Goal: Task Accomplishment & Management: Use online tool/utility

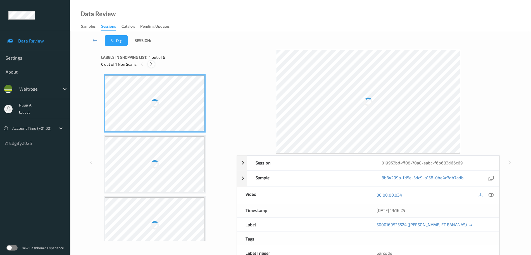
click at [152, 65] on icon at bounding box center [151, 64] width 5 height 5
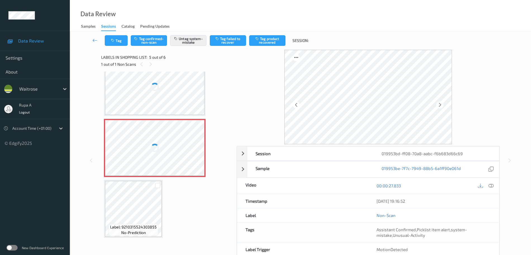
scroll to position [124, 0]
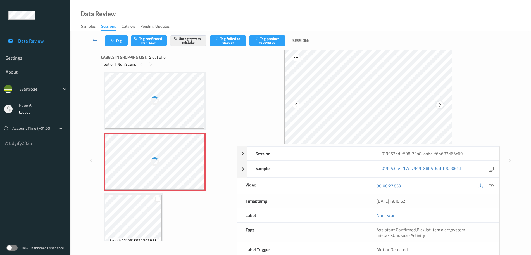
click at [424, 106] on icon at bounding box center [439, 104] width 5 height 5
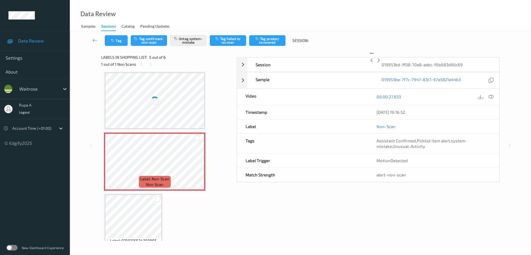
click at [381, 63] on icon at bounding box center [378, 60] width 5 height 5
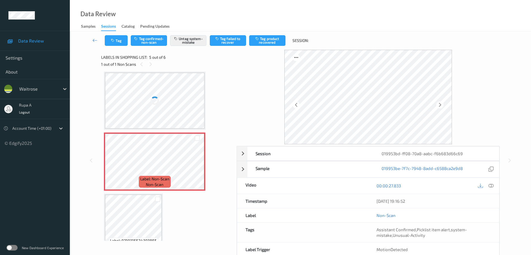
click at [424, 106] on icon at bounding box center [439, 104] width 5 height 5
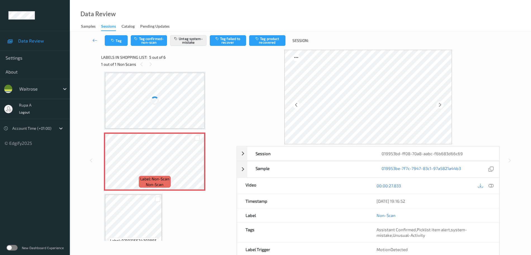
click at [424, 106] on icon at bounding box center [439, 104] width 5 height 5
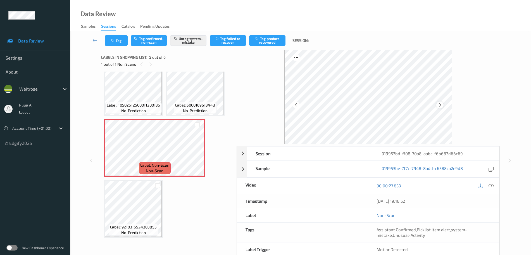
scroll to position [64, 0]
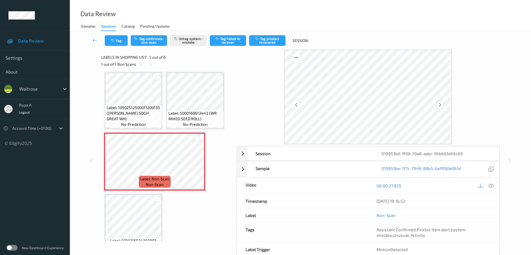
click at [424, 105] on icon at bounding box center [439, 104] width 5 height 5
drag, startPoint x: 439, startPoint y: 105, endPoint x: 210, endPoint y: 9, distance: 247.8
click at [424, 105] on icon at bounding box center [439, 104] width 5 height 5
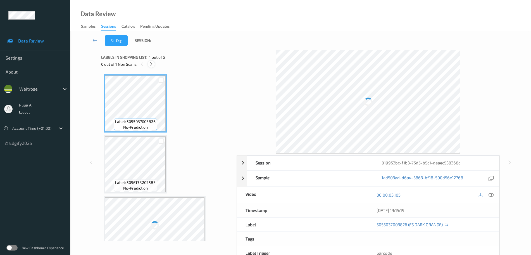
click at [149, 64] on icon at bounding box center [151, 64] width 5 height 5
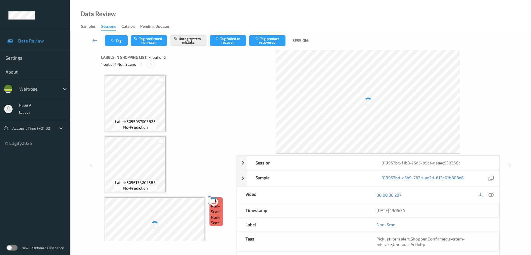
scroll to position [124, 0]
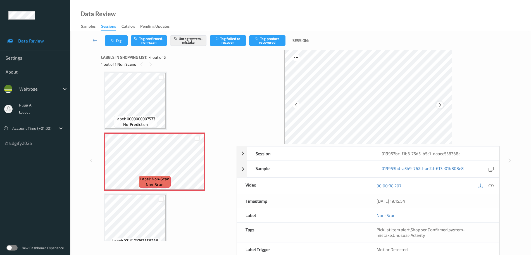
click at [440, 104] on icon at bounding box center [439, 104] width 5 height 5
click at [436, 104] on div at bounding box center [439, 104] width 7 height 7
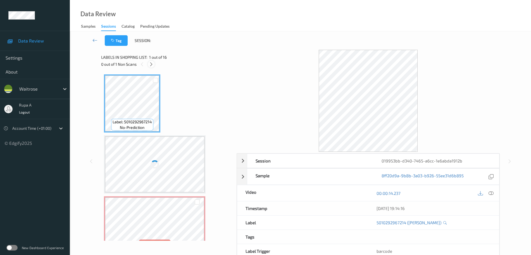
click at [150, 63] on icon at bounding box center [151, 64] width 5 height 5
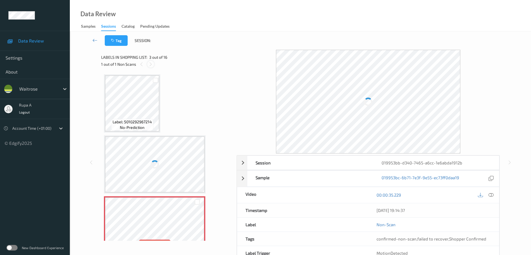
scroll to position [64, 0]
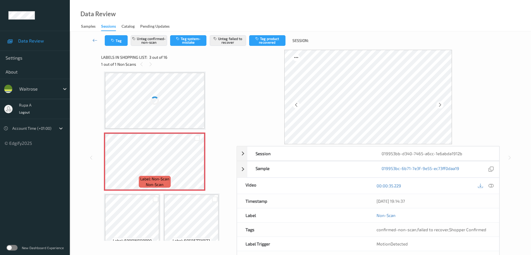
click at [437, 106] on div at bounding box center [439, 104] width 7 height 7
click at [437, 106] on icon at bounding box center [439, 104] width 5 height 5
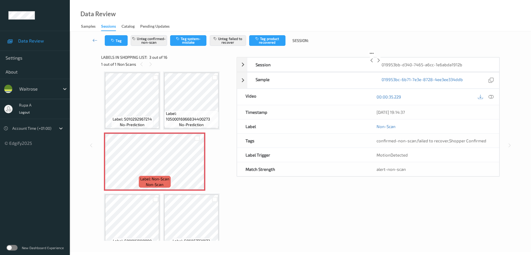
click at [381, 63] on icon at bounding box center [378, 60] width 5 height 5
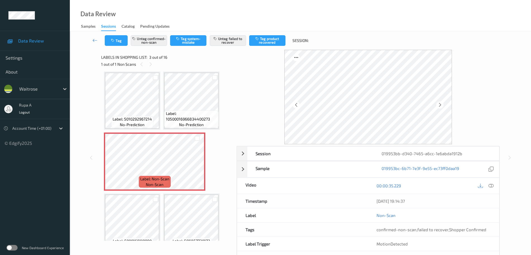
click at [437, 106] on icon at bounding box center [439, 104] width 5 height 5
click at [440, 106] on icon at bounding box center [439, 104] width 5 height 5
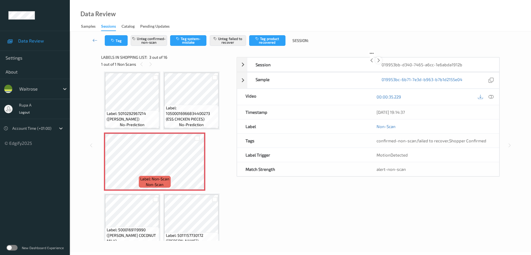
click at [381, 63] on icon at bounding box center [378, 60] width 5 height 5
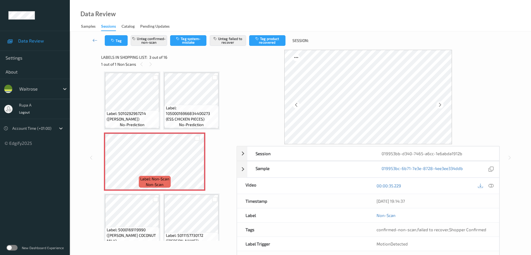
click at [439, 105] on icon at bounding box center [439, 104] width 5 height 5
click at [440, 104] on icon at bounding box center [439, 104] width 5 height 5
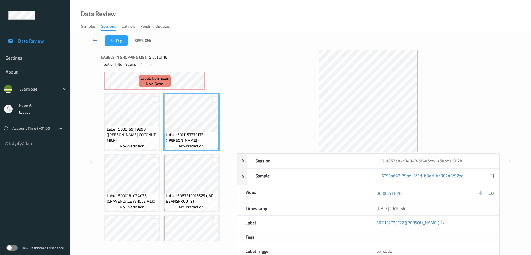
scroll to position [105, 0]
click at [146, 191] on span "Label: 5000181024036 (CRAVENDALE WHOLE MLK)" at bounding box center [132, 196] width 51 height 11
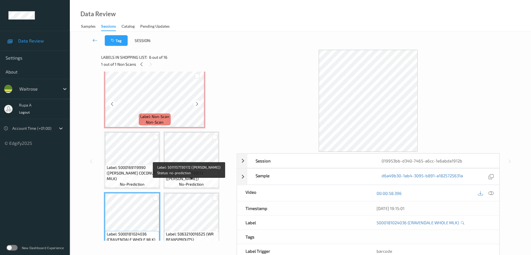
scroll to position [35, 0]
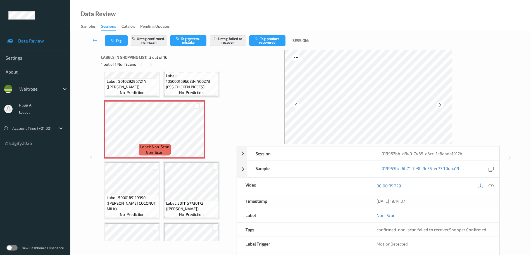
click at [490, 185] on icon at bounding box center [490, 185] width 5 height 5
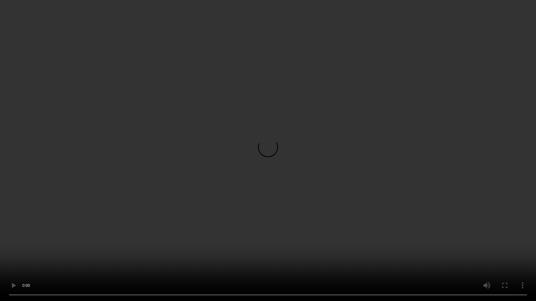
click at [536, 157] on video at bounding box center [268, 150] width 536 height 301
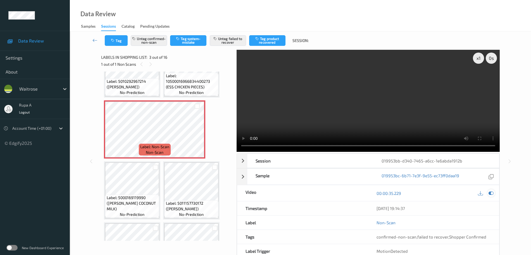
click at [492, 193] on icon at bounding box center [490, 192] width 5 height 5
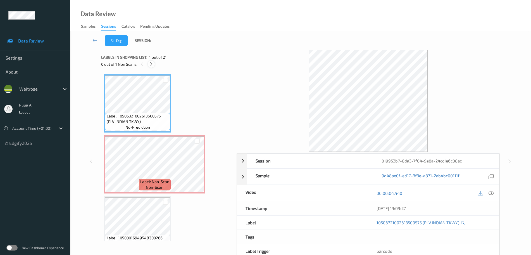
click at [152, 63] on icon at bounding box center [151, 64] width 5 height 5
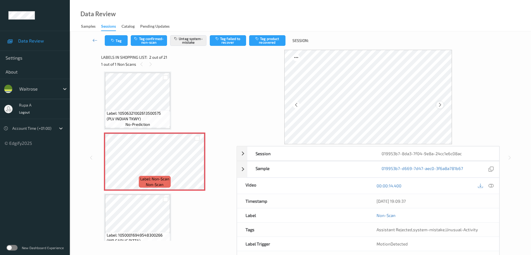
click at [438, 106] on icon at bounding box center [439, 104] width 5 height 5
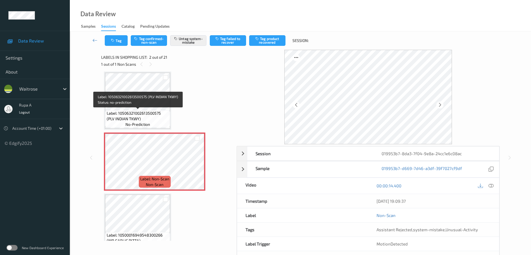
click at [144, 116] on span "Label: 10506321002613500575 (PLV INDIAN TKWY)" at bounding box center [138, 115] width 62 height 11
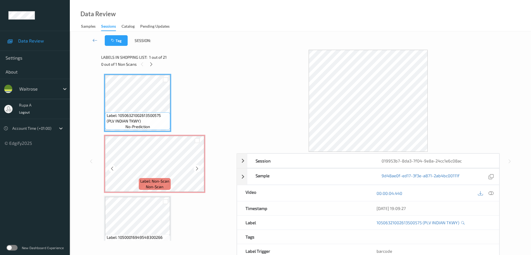
scroll to position [0, 0]
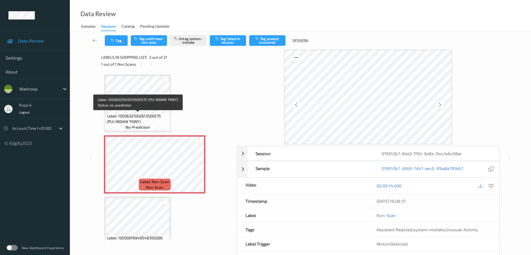
click at [137, 113] on span "Label: 10506321002613500575 (PLV INDIAN TKWY)" at bounding box center [138, 118] width 62 height 11
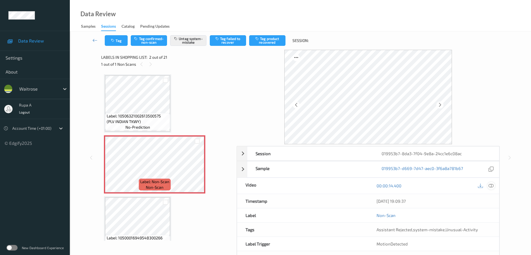
click at [489, 183] on icon at bounding box center [490, 185] width 5 height 5
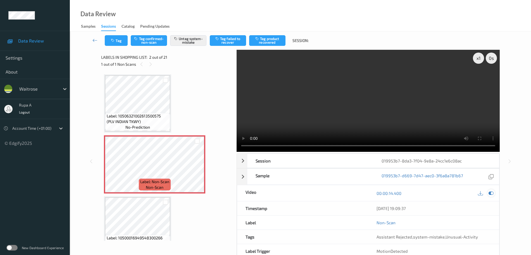
click at [494, 191] on div at bounding box center [491, 193] width 8 height 8
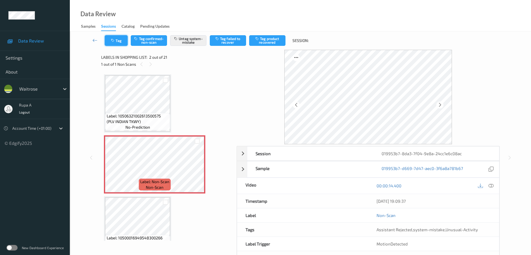
click at [123, 42] on button "Tag" at bounding box center [116, 40] width 23 height 11
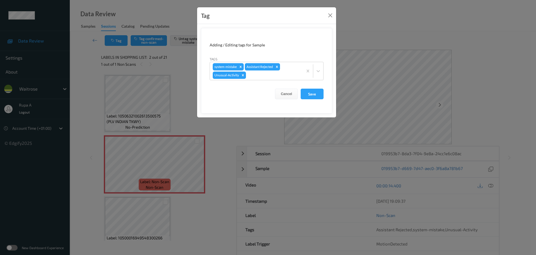
click at [140, 155] on div "Tag Adding / Editing tags for Sample Tags system-mistake Assistant Rejected Unu…" at bounding box center [268, 127] width 536 height 255
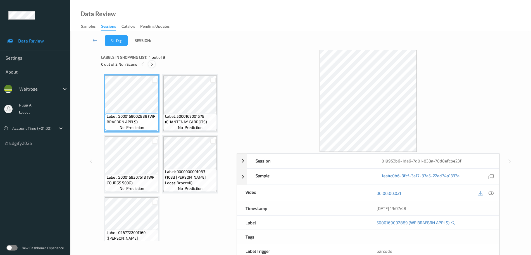
click at [151, 63] on icon at bounding box center [151, 64] width 5 height 5
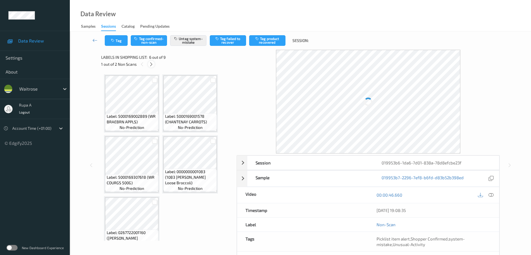
scroll to position [124, 0]
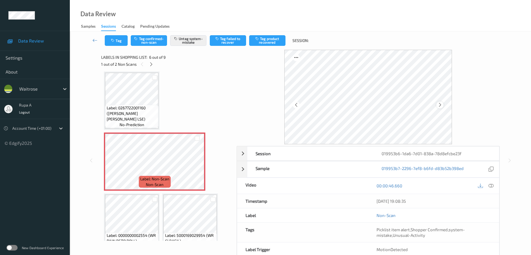
click at [440, 102] on div at bounding box center [439, 104] width 7 height 7
click at [440, 103] on icon at bounding box center [439, 104] width 5 height 5
click at [442, 103] on div at bounding box center [439, 104] width 7 height 7
click at [443, 104] on div at bounding box center [439, 104] width 7 height 7
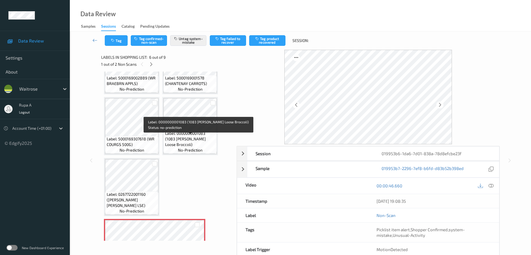
scroll to position [55, 0]
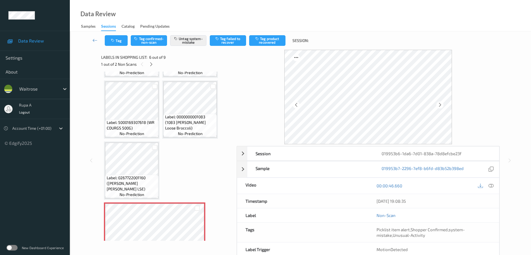
click at [208, 120] on span "Label: 0000000001083 (1083 WR Ess Loose Broccoli)" at bounding box center [190, 122] width 51 height 17
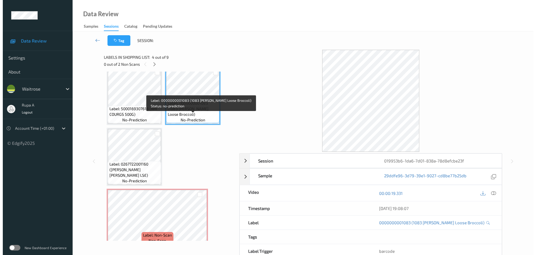
scroll to position [90, 0]
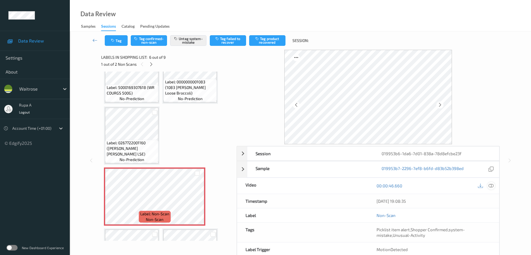
click at [493, 185] on icon at bounding box center [490, 185] width 5 height 5
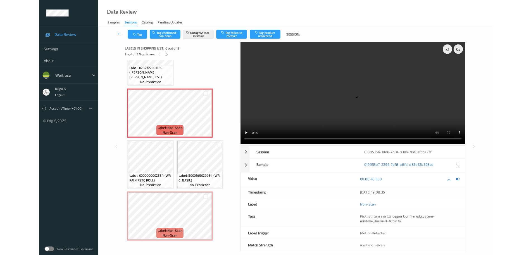
scroll to position [152, 0]
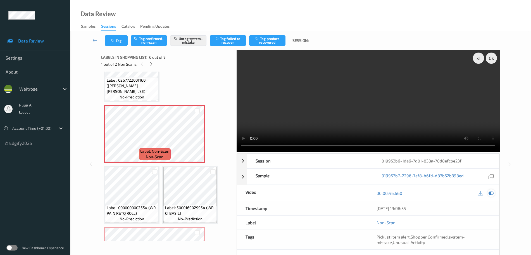
click at [493, 195] on icon at bounding box center [490, 192] width 5 height 5
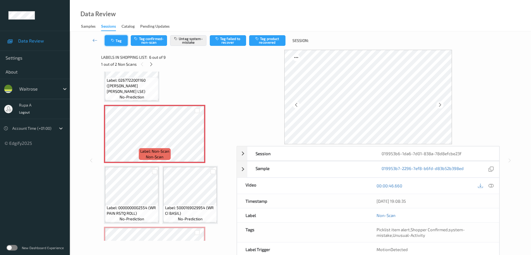
click at [112, 41] on icon "button" at bounding box center [113, 41] width 5 height 4
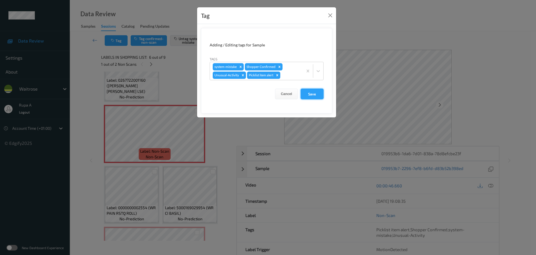
click at [321, 93] on button "Save" at bounding box center [312, 93] width 23 height 11
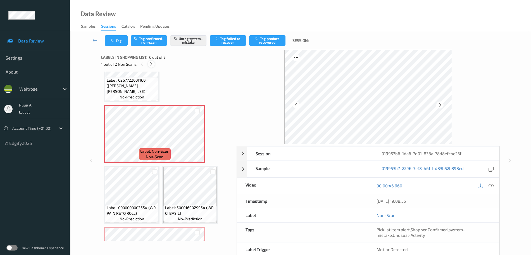
click at [150, 64] on icon at bounding box center [151, 64] width 5 height 5
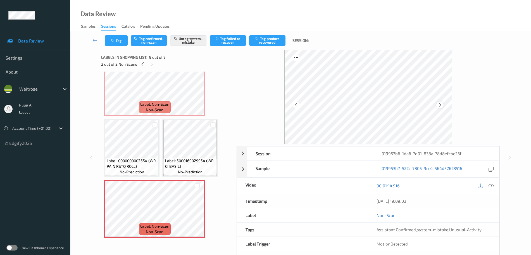
click at [440, 107] on icon at bounding box center [439, 104] width 5 height 5
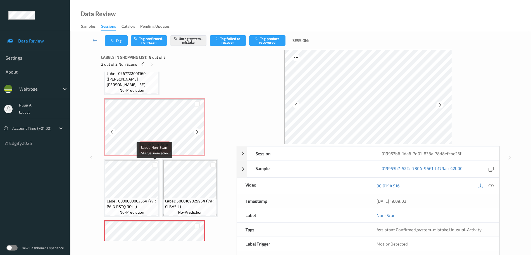
scroll to position [129, 0]
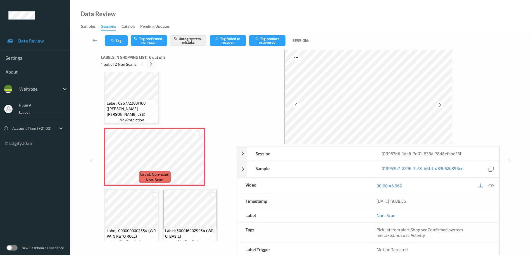
click at [153, 65] on icon at bounding box center [151, 64] width 5 height 5
click at [152, 64] on icon at bounding box center [151, 64] width 5 height 5
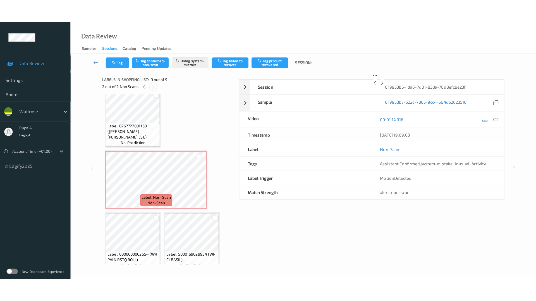
scroll to position [199, 0]
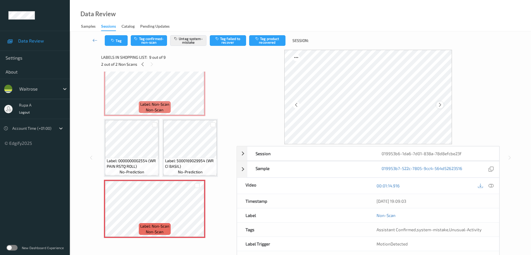
click at [442, 104] on icon at bounding box center [439, 104] width 5 height 5
click at [489, 187] on icon at bounding box center [490, 185] width 5 height 5
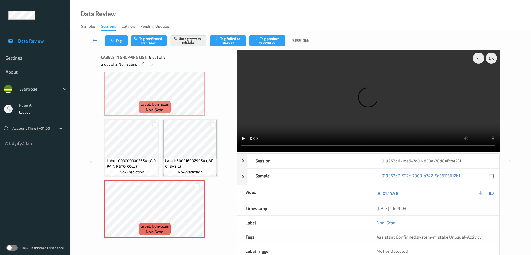
scroll to position [152, 0]
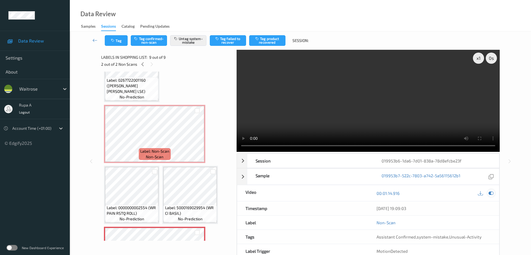
drag, startPoint x: 490, startPoint y: 195, endPoint x: 488, endPoint y: 184, distance: 11.4
click at [490, 195] on div at bounding box center [491, 193] width 8 height 8
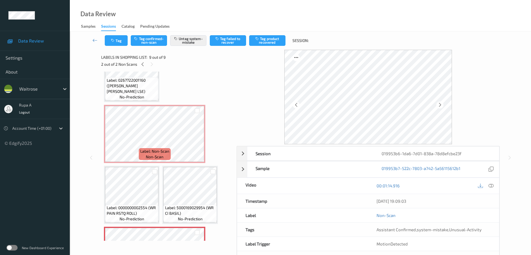
click at [140, 67] on div "2 out of 2 Non Scans" at bounding box center [166, 64] width 131 height 7
click at [144, 64] on icon at bounding box center [142, 64] width 5 height 5
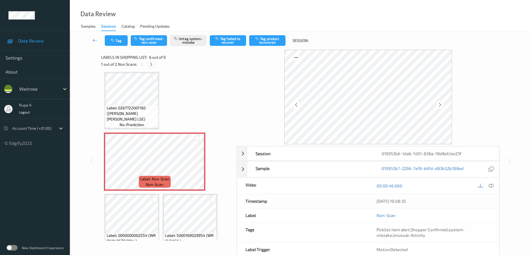
click at [151, 64] on icon at bounding box center [151, 64] width 5 height 5
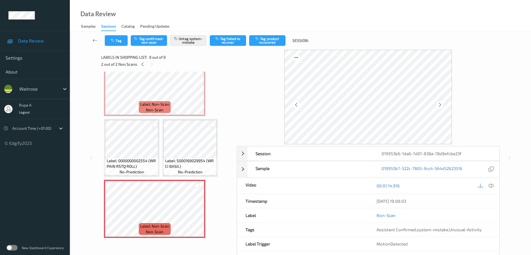
click at [102, 38] on link at bounding box center [95, 40] width 20 height 11
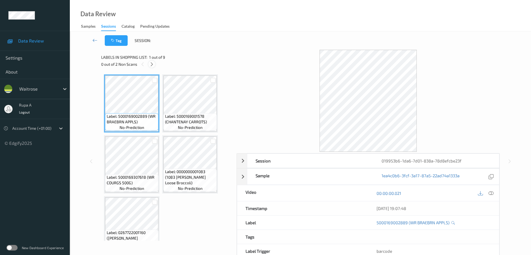
click at [152, 66] on icon at bounding box center [151, 64] width 5 height 5
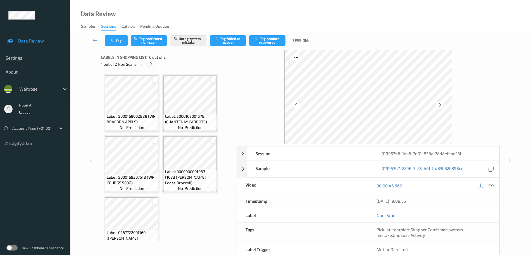
scroll to position [124, 0]
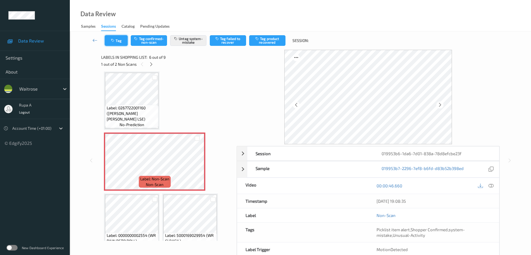
click at [121, 43] on button "Tag" at bounding box center [116, 40] width 23 height 11
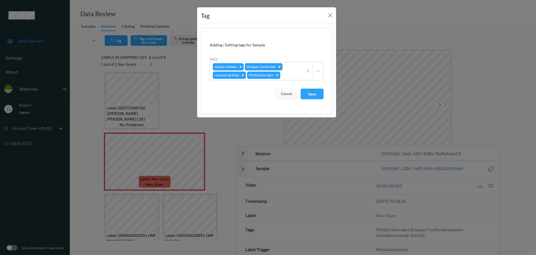
click at [175, 71] on div "Tag Adding / Editing tags for Sample Tags system-mistake Shopper Confirmed Unus…" at bounding box center [268, 127] width 536 height 255
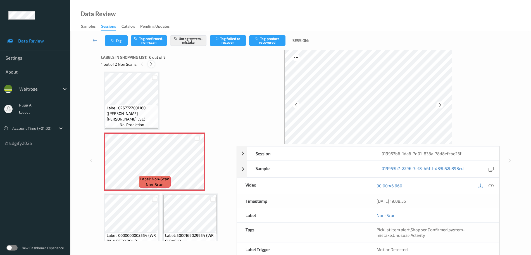
click at [150, 65] on icon at bounding box center [151, 64] width 5 height 5
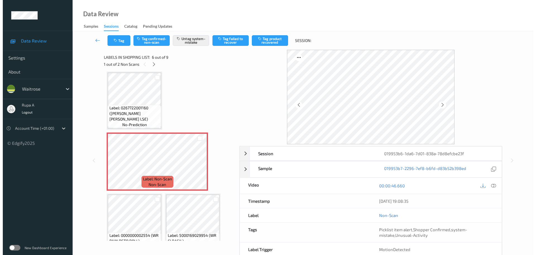
scroll to position [199, 0]
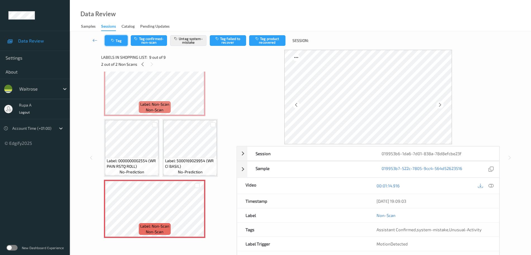
click at [117, 38] on button "Tag" at bounding box center [116, 40] width 23 height 11
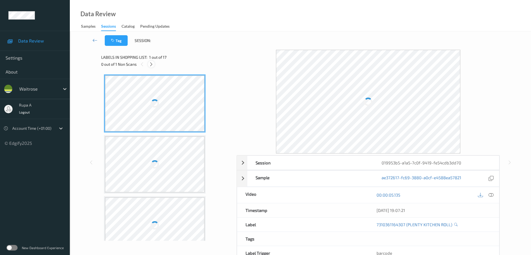
click at [152, 66] on icon at bounding box center [151, 64] width 5 height 5
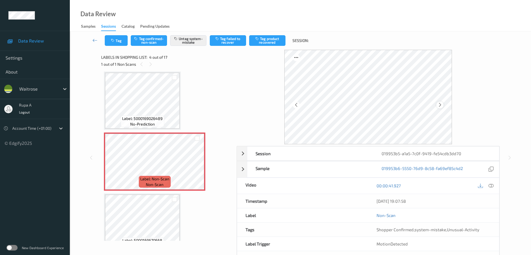
click at [442, 105] on icon at bounding box center [439, 104] width 5 height 5
click at [440, 104] on icon at bounding box center [439, 104] width 5 height 5
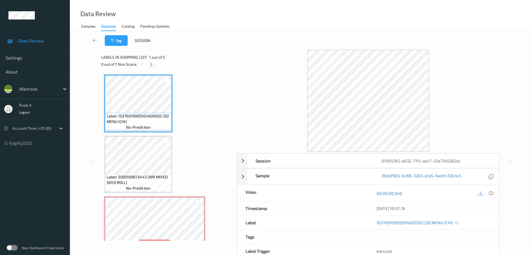
click at [154, 63] on div at bounding box center [151, 64] width 7 height 7
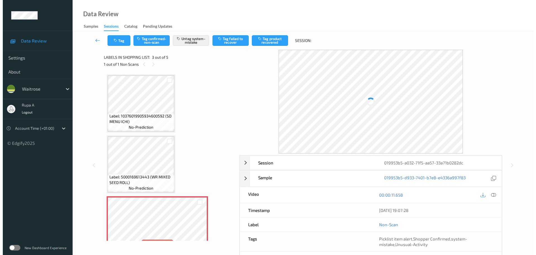
scroll to position [64, 0]
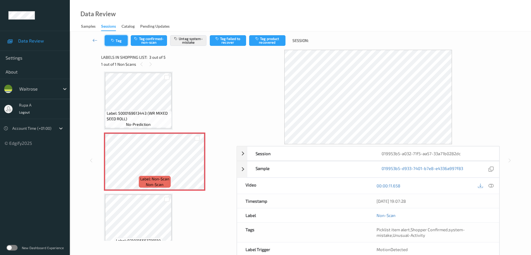
click at [120, 42] on button "Tag" at bounding box center [116, 40] width 23 height 11
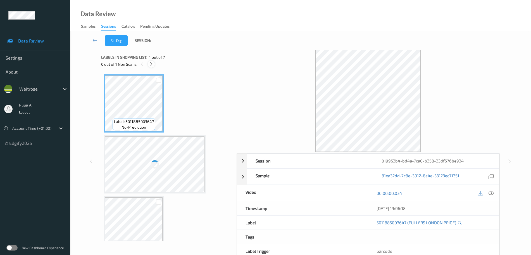
click at [150, 64] on icon at bounding box center [151, 64] width 5 height 5
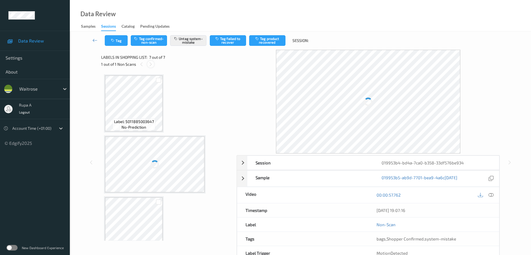
scroll to position [199, 0]
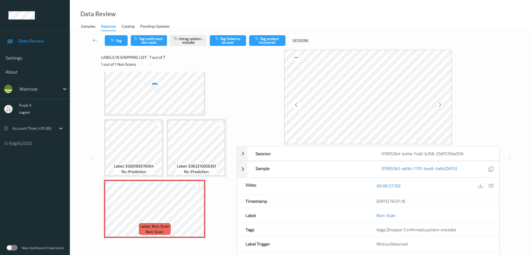
click at [441, 106] on icon at bounding box center [439, 104] width 5 height 5
click at [442, 106] on icon at bounding box center [439, 104] width 5 height 5
click at [112, 40] on icon "button" at bounding box center [113, 41] width 5 height 4
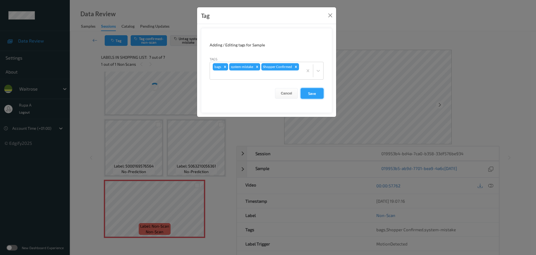
click at [316, 94] on button "Save" at bounding box center [312, 93] width 23 height 11
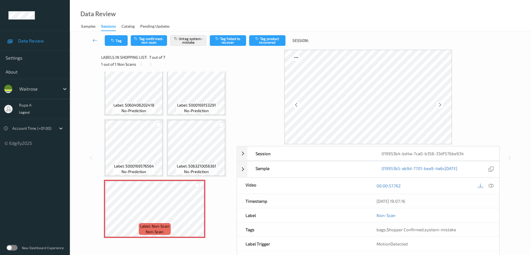
scroll to position [77, 0]
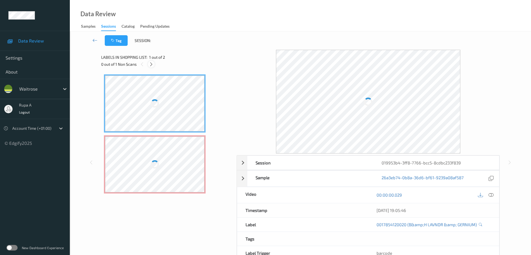
click at [152, 64] on icon at bounding box center [151, 64] width 5 height 5
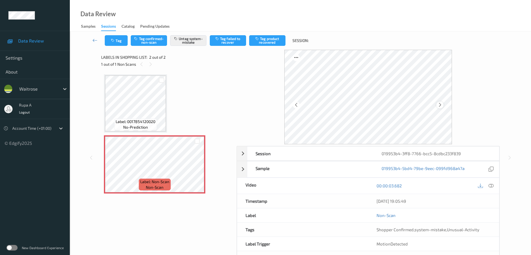
click at [439, 105] on icon at bounding box center [439, 104] width 5 height 5
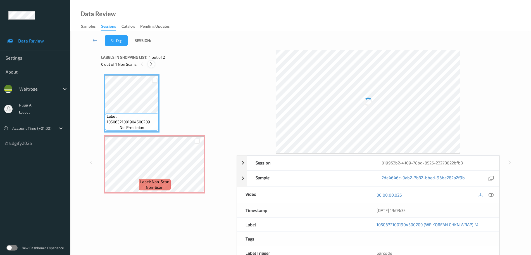
click at [151, 64] on icon at bounding box center [151, 64] width 5 height 5
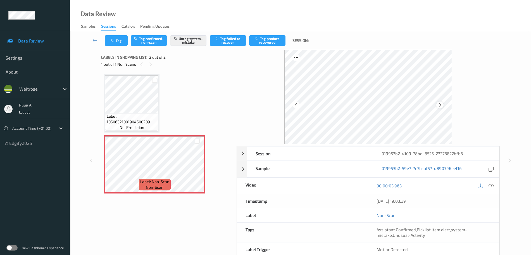
click at [438, 104] on icon at bounding box center [439, 104] width 5 height 5
click at [120, 41] on button "Tag" at bounding box center [116, 40] width 23 height 11
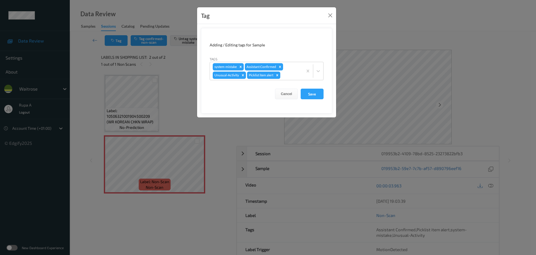
click at [188, 154] on div "Tag Adding / Editing tags for Sample Tags system-mistake Assistant Confirmed Un…" at bounding box center [268, 127] width 536 height 255
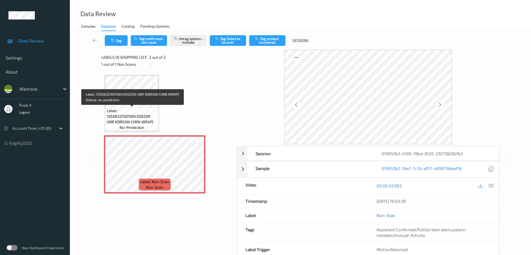
click at [141, 108] on span "Label: 10506321001904500209 (WR KOREAN CHKN WRAP)" at bounding box center [132, 116] width 51 height 17
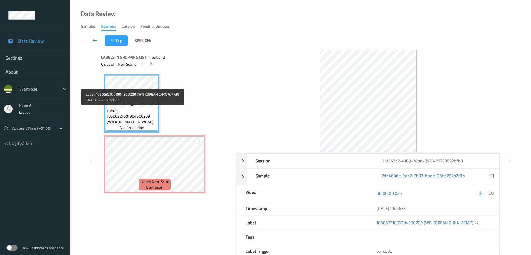
click at [123, 121] on span "Label: 10506321001904500209 (WR KOREAN CHKN WRAP)" at bounding box center [132, 116] width 51 height 17
copy span "Label: 10506321001904500209 (WR KOREAN CHKN WRAP)"
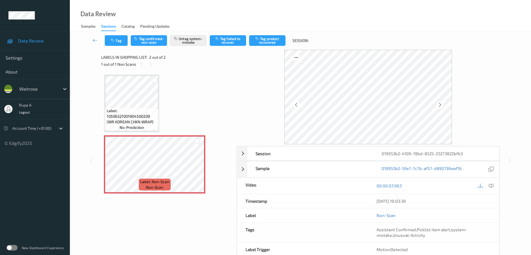
click at [492, 185] on icon at bounding box center [490, 185] width 5 height 5
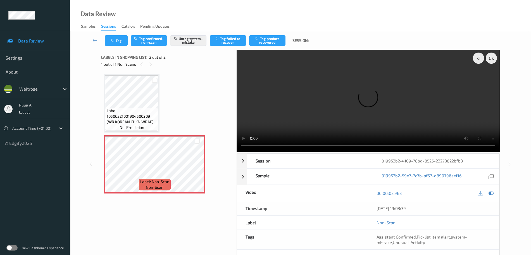
drag, startPoint x: 492, startPoint y: 192, endPoint x: 484, endPoint y: 191, distance: 7.9
click at [491, 192] on icon at bounding box center [490, 192] width 5 height 5
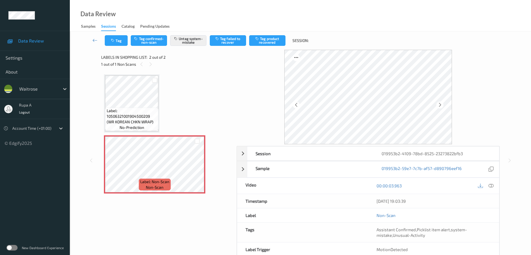
click at [114, 46] on div "Tag Tag confirmed-non-scan Untag system-mistake Tag failed to recover Tag produ…" at bounding box center [300, 40] width 438 height 18
click at [115, 44] on button "Tag" at bounding box center [116, 40] width 23 height 11
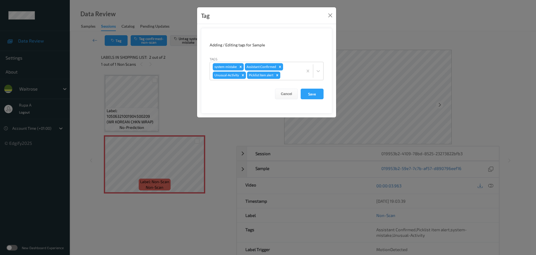
click at [173, 167] on div "Tag Adding / Editing tags for Sample Tags system-mistake Assistant Confirmed Un…" at bounding box center [268, 127] width 536 height 255
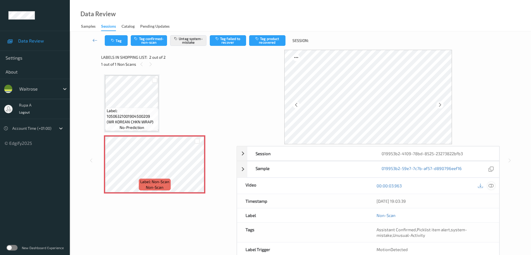
click at [490, 186] on icon at bounding box center [490, 185] width 5 height 5
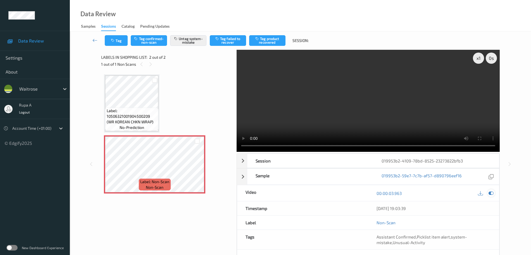
click at [490, 194] on icon at bounding box center [490, 192] width 5 height 5
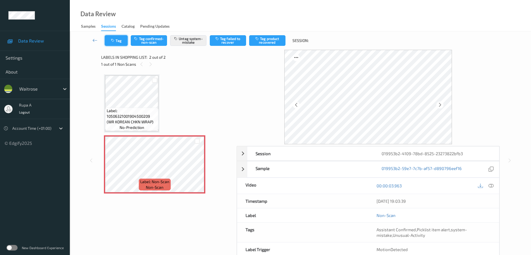
click at [113, 42] on icon "button" at bounding box center [113, 41] width 5 height 4
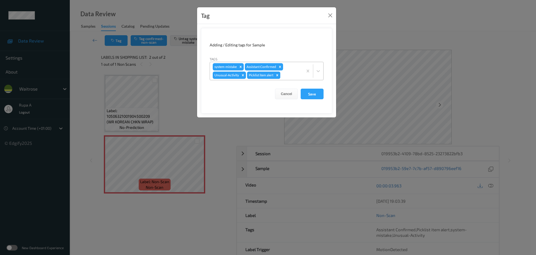
click at [279, 75] on icon "Remove Picklist item alert" at bounding box center [277, 75] width 4 height 4
click at [315, 94] on button "Save" at bounding box center [312, 93] width 23 height 11
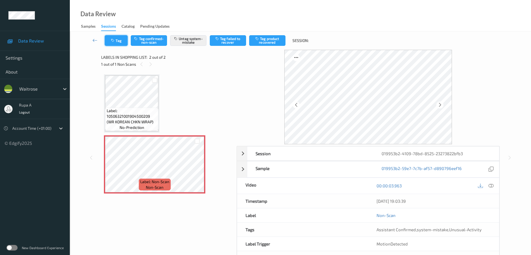
click at [124, 42] on button "Tag" at bounding box center [116, 40] width 23 height 11
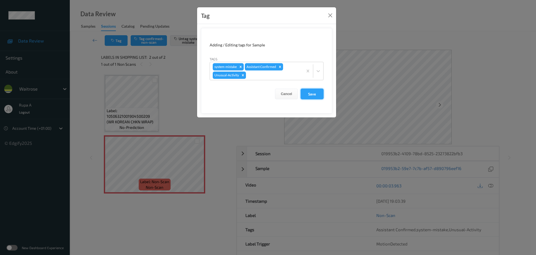
click at [307, 97] on button "Save" at bounding box center [312, 93] width 23 height 11
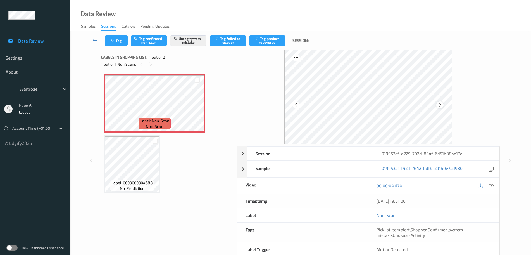
click at [439, 104] on icon at bounding box center [439, 104] width 5 height 5
click at [119, 39] on button "Tag" at bounding box center [116, 40] width 23 height 11
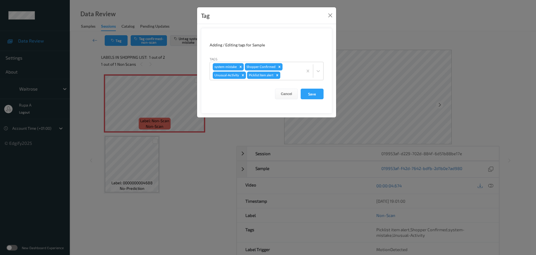
click at [115, 99] on div "Tag Adding / Editing tags for Sample Tags system-mistake Shopper Confirmed Unus…" at bounding box center [268, 127] width 536 height 255
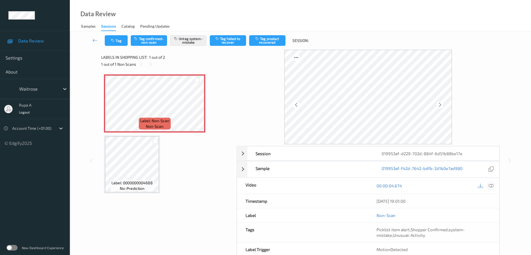
click at [491, 186] on icon at bounding box center [490, 185] width 5 height 5
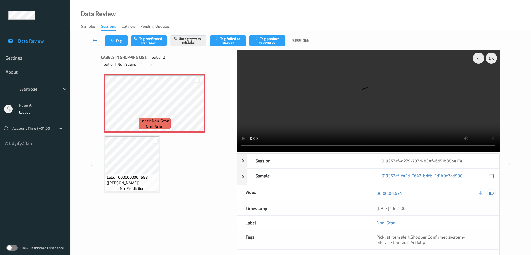
click at [491, 192] on icon at bounding box center [490, 192] width 5 height 5
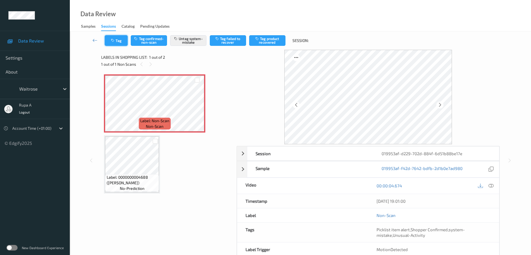
click at [112, 42] on button "Tag" at bounding box center [116, 40] width 23 height 11
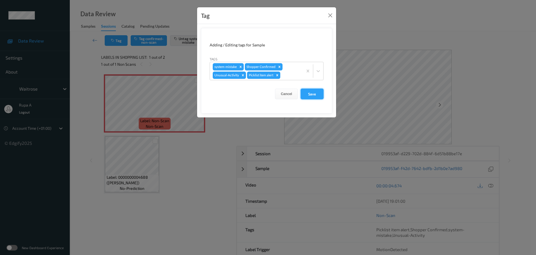
click at [315, 93] on button "Save" at bounding box center [312, 93] width 23 height 11
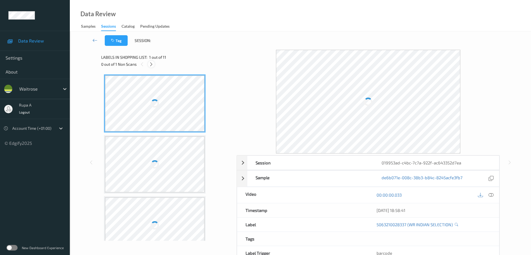
click at [152, 64] on icon at bounding box center [151, 64] width 5 height 5
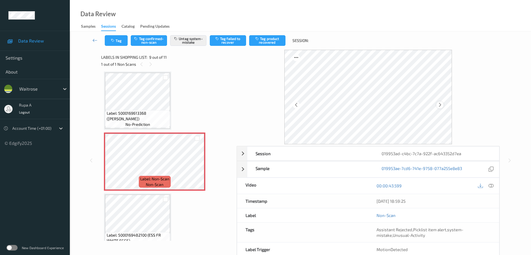
click at [428, 103] on icon at bounding box center [439, 104] width 5 height 5
click at [120, 41] on button "Tag" at bounding box center [116, 40] width 23 height 11
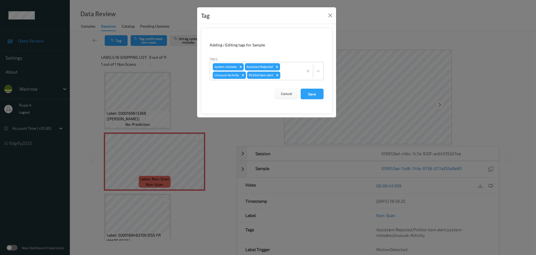
click at [149, 162] on div "Tag Adding / Editing tags for Sample Tags system-mistake Assistant Rejected Unu…" at bounding box center [268, 127] width 536 height 255
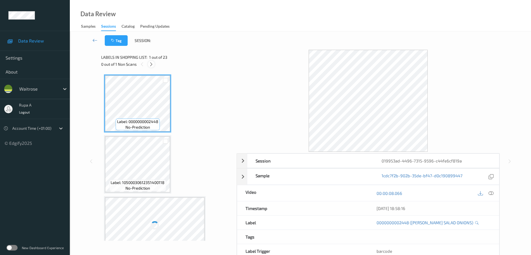
click at [150, 64] on icon at bounding box center [151, 64] width 5 height 5
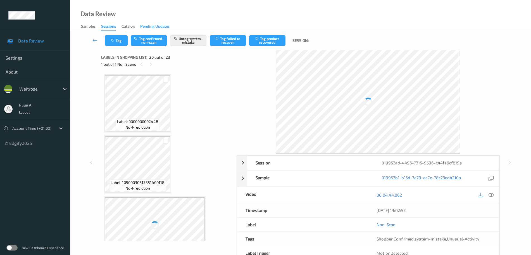
scroll to position [1098, 0]
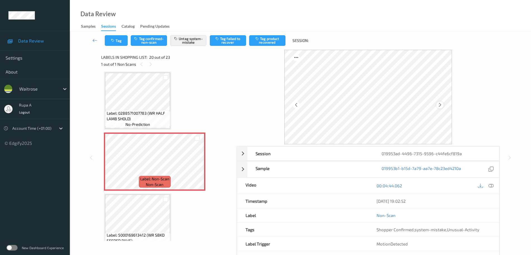
click at [441, 106] on icon at bounding box center [439, 104] width 5 height 5
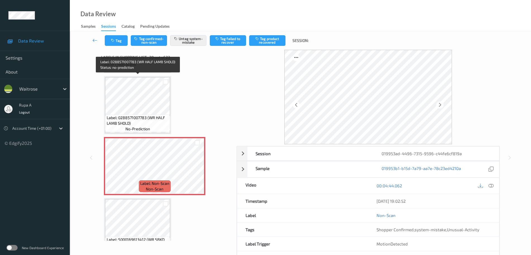
scroll to position [1063, 0]
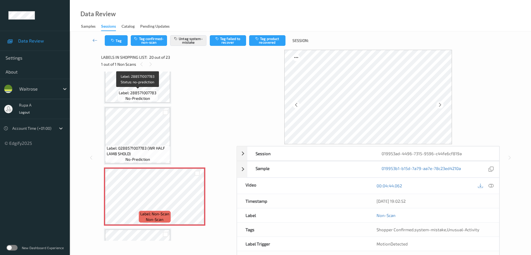
click at [147, 90] on span "Label: 288571007783" at bounding box center [138, 93] width 38 height 6
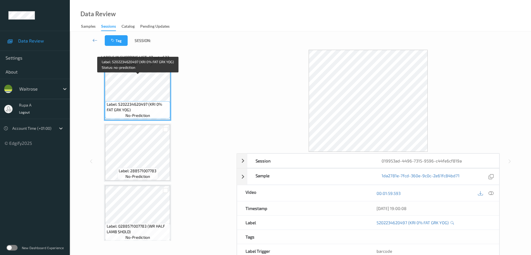
scroll to position [1028, 0]
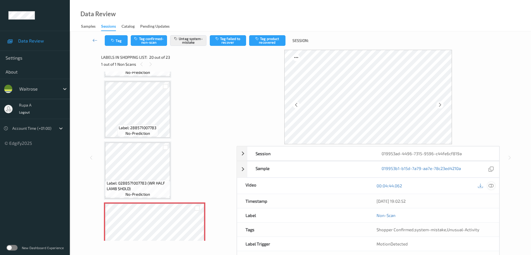
click at [491, 184] on icon at bounding box center [490, 185] width 5 height 5
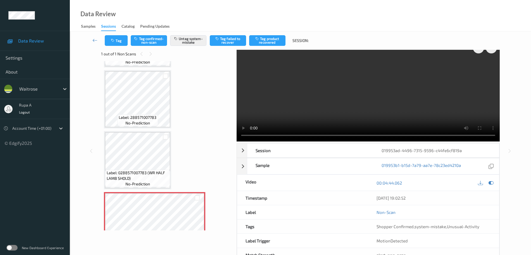
scroll to position [0, 0]
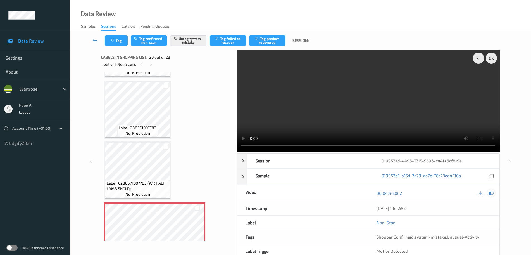
click at [490, 192] on icon at bounding box center [490, 192] width 5 height 5
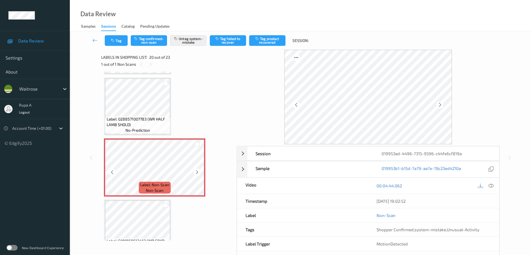
scroll to position [1133, 0]
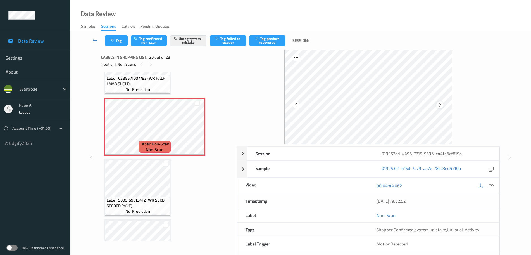
click at [442, 106] on div at bounding box center [439, 104] width 7 height 7
click at [442, 105] on icon at bounding box center [439, 104] width 5 height 5
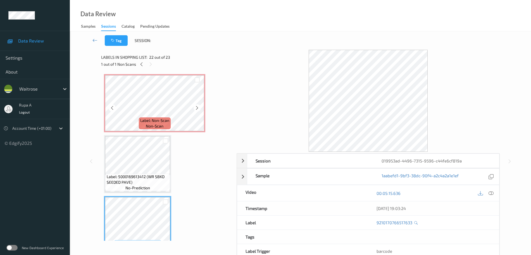
scroll to position [1098, 0]
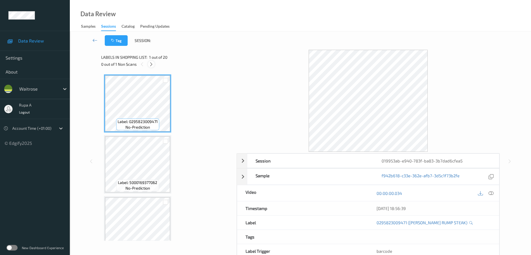
click at [151, 64] on icon at bounding box center [151, 64] width 5 height 5
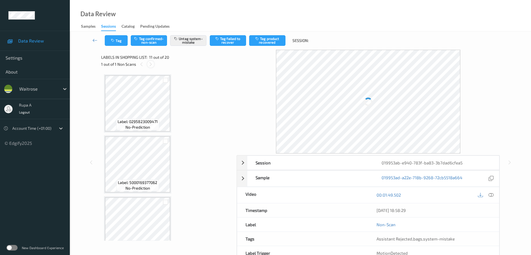
scroll to position [550, 0]
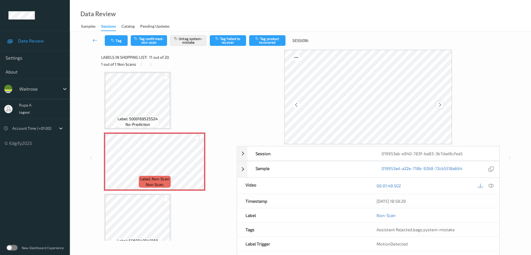
click at [442, 104] on icon at bounding box center [439, 104] width 5 height 5
click at [116, 41] on button "Tag" at bounding box center [116, 40] width 23 height 11
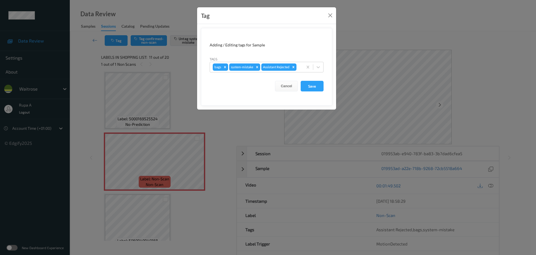
click at [188, 99] on div "Tag Adding / Editing tags for Sample Tags bags system-mistake Assistant Rejecte…" at bounding box center [268, 127] width 536 height 255
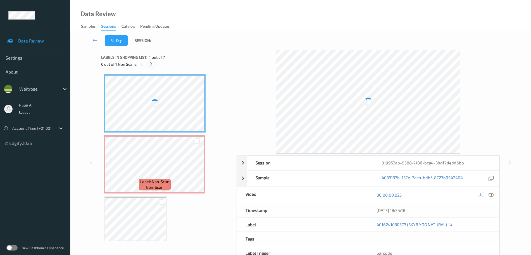
click at [151, 65] on icon at bounding box center [151, 64] width 5 height 5
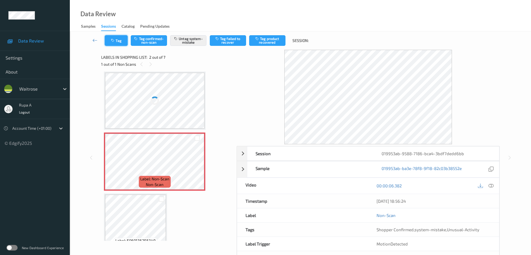
click at [115, 44] on button "Tag" at bounding box center [116, 40] width 23 height 11
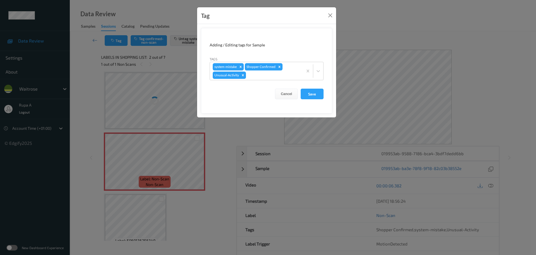
click at [154, 140] on div "Tag Adding / Editing tags for Sample Tags system-mistake Shopper Confirmed Unus…" at bounding box center [268, 127] width 536 height 255
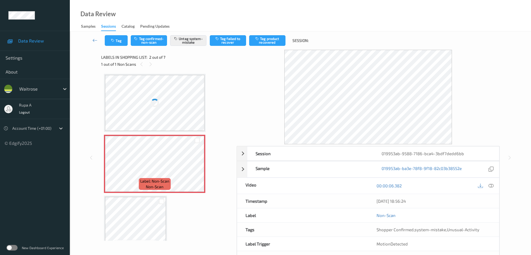
scroll to position [0, 0]
click at [160, 109] on div at bounding box center [154, 103] width 99 height 56
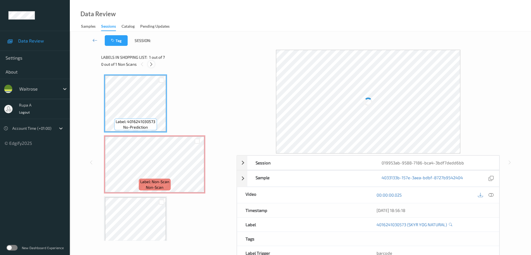
click at [152, 63] on icon at bounding box center [151, 64] width 5 height 5
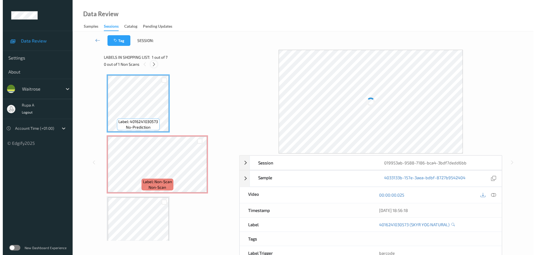
scroll to position [3, 0]
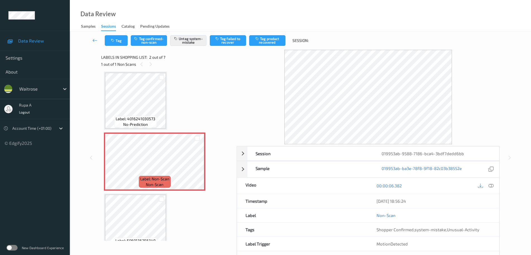
click at [91, 104] on div "Session 019953ab-9588-7186-bca4-3bdf7dedd6bb Session ID 019953ab-9588-7186-bca4…" at bounding box center [300, 158] width 438 height 216
click at [119, 41] on button "Tag" at bounding box center [116, 40] width 23 height 11
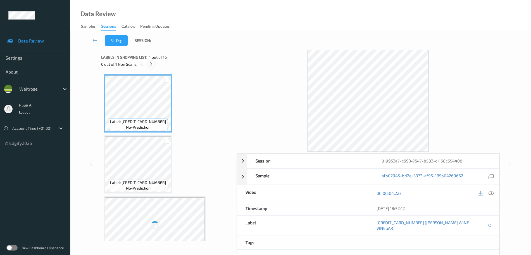
click at [153, 63] on icon at bounding box center [151, 64] width 5 height 5
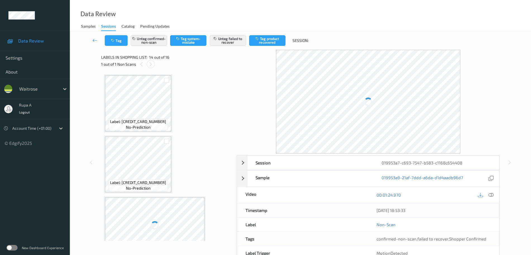
scroll to position [733, 0]
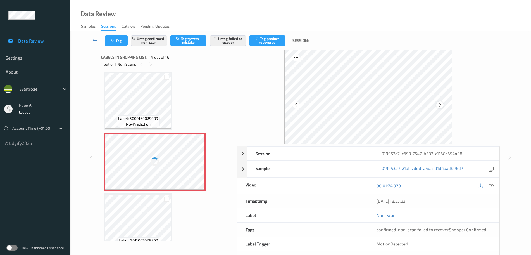
click at [428, 104] on icon at bounding box center [439, 104] width 5 height 5
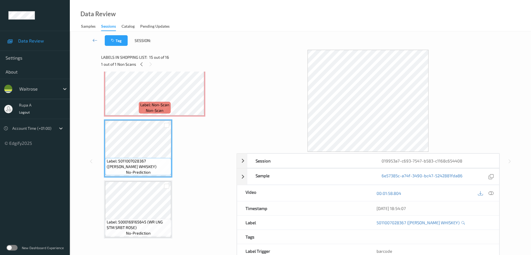
scroll to position [808, 0]
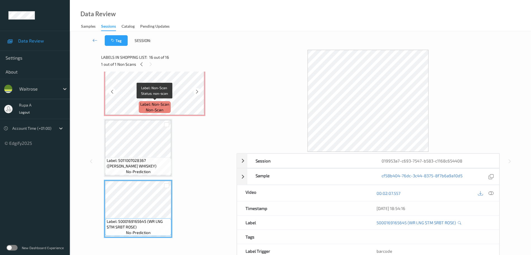
click at [164, 106] on span "Label: Non-Scan" at bounding box center [154, 104] width 29 height 6
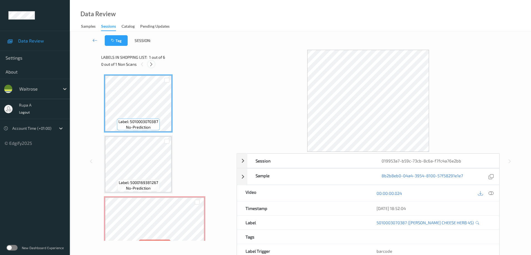
click at [153, 66] on icon at bounding box center [151, 64] width 5 height 5
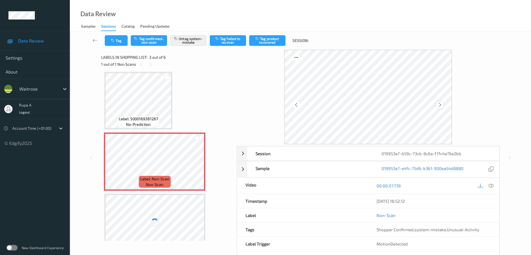
click at [439, 102] on icon at bounding box center [439, 104] width 5 height 5
click at [439, 103] on icon at bounding box center [439, 104] width 5 height 5
click at [112, 46] on button "Tag" at bounding box center [116, 40] width 23 height 11
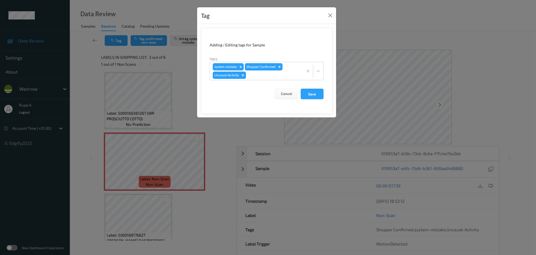
click at [134, 145] on div "Tag Adding / Editing tags for Sample Tags system-mistake Shopper Confirmed Unus…" at bounding box center [268, 127] width 536 height 255
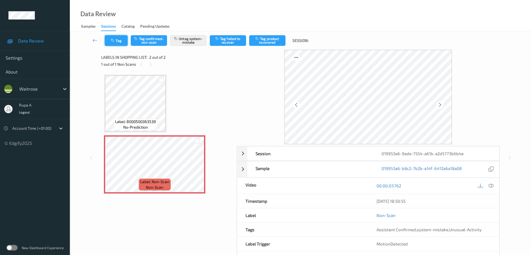
click at [116, 39] on button "Tag" at bounding box center [116, 40] width 23 height 11
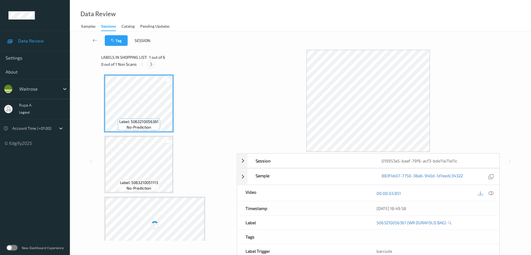
click at [150, 65] on icon at bounding box center [151, 64] width 5 height 5
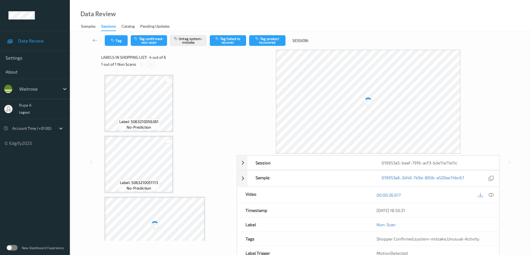
scroll to position [124, 0]
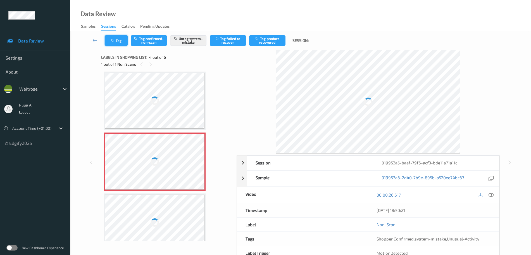
click at [118, 42] on button "Tag" at bounding box center [116, 40] width 23 height 11
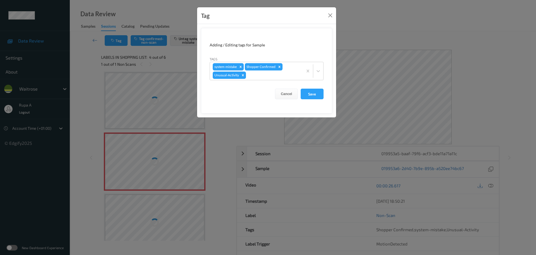
click at [219, 128] on div "Tag Adding / Editing tags for Sample Tags system-mistake Shopper Confirmed Unus…" at bounding box center [268, 127] width 536 height 255
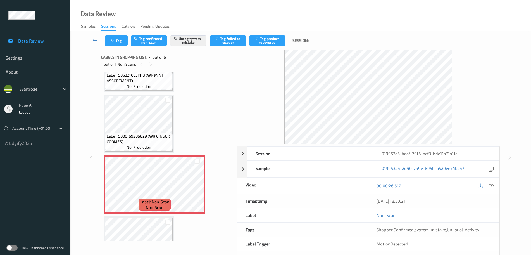
scroll to position [90, 0]
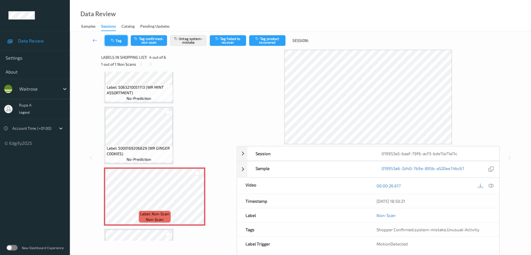
click at [119, 41] on button "Tag" at bounding box center [116, 40] width 23 height 11
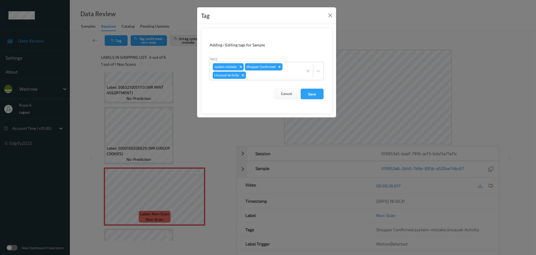
click at [184, 129] on div "Tag Adding / Editing tags for Sample Tags system-mistake Shopper Confirmed Unus…" at bounding box center [268, 127] width 536 height 255
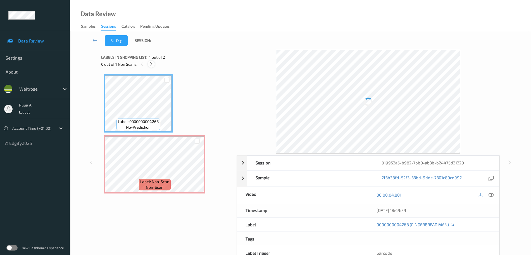
click at [152, 66] on icon at bounding box center [151, 64] width 5 height 5
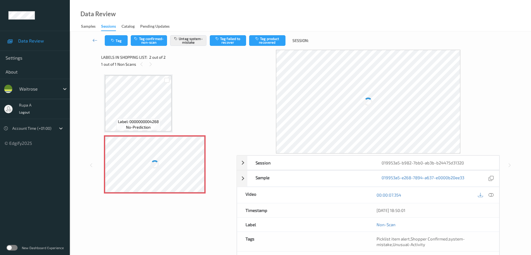
click at [175, 162] on div at bounding box center [154, 164] width 99 height 56
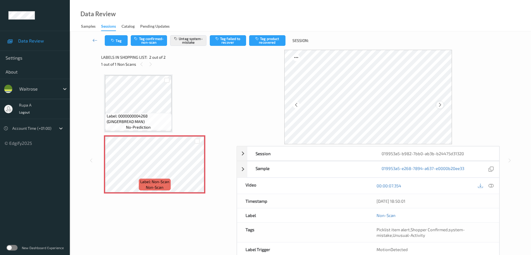
click at [441, 102] on icon at bounding box center [439, 104] width 5 height 5
click at [123, 40] on button "Tag" at bounding box center [116, 40] width 23 height 11
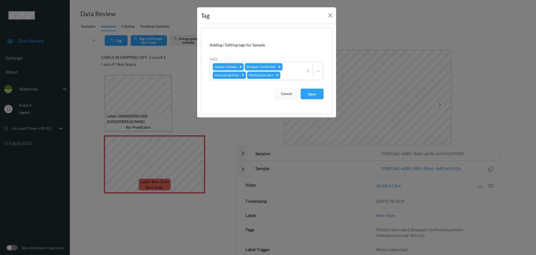
click at [164, 155] on div "Tag Adding / Editing tags for Sample Tags system-mistake Shopper Confirmed Unus…" at bounding box center [268, 127] width 536 height 255
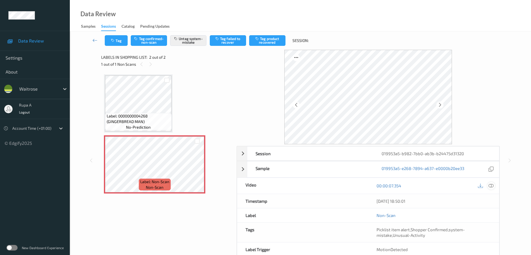
click at [492, 186] on icon at bounding box center [490, 185] width 5 height 5
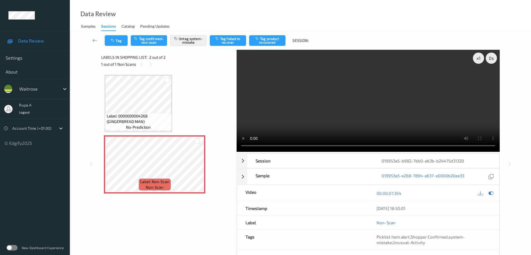
click at [480, 64] on video at bounding box center [367, 101] width 263 height 102
click at [271, 104] on video at bounding box center [367, 101] width 263 height 102
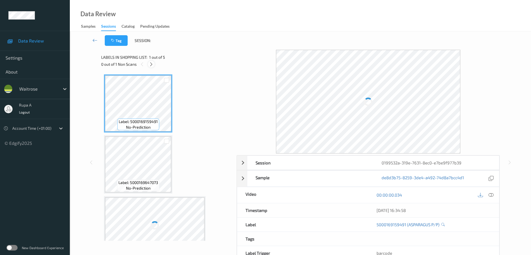
click at [152, 64] on icon at bounding box center [151, 64] width 5 height 5
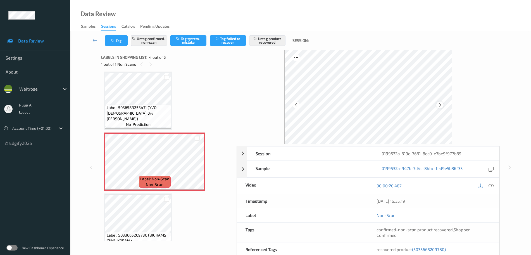
click at [441, 106] on icon at bounding box center [439, 104] width 5 height 5
click at [442, 105] on icon at bounding box center [439, 104] width 5 height 5
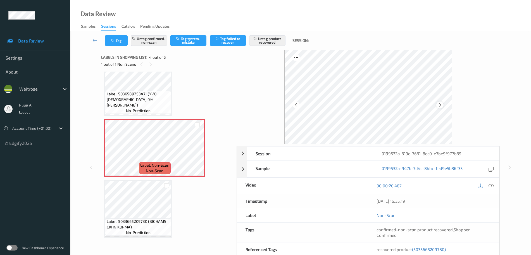
click at [439, 106] on icon at bounding box center [439, 104] width 5 height 5
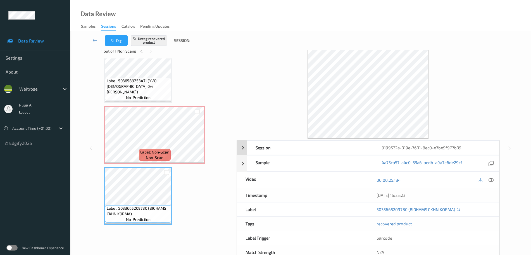
scroll to position [0, 0]
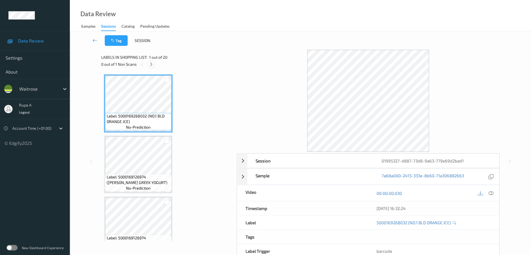
click at [151, 66] on icon at bounding box center [151, 64] width 5 height 5
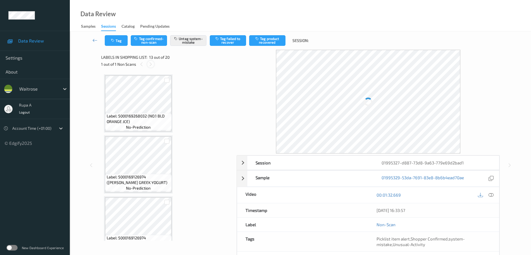
scroll to position [672, 0]
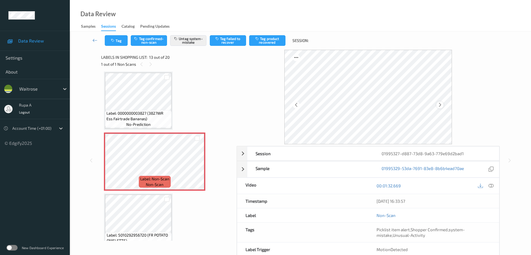
click at [441, 106] on icon at bounding box center [439, 104] width 5 height 5
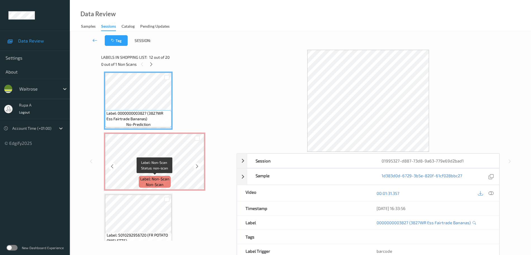
click at [148, 179] on span "Label: Non-Scan" at bounding box center [154, 179] width 29 height 6
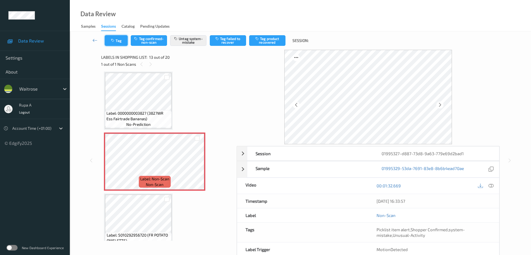
click at [120, 42] on button "Tag" at bounding box center [116, 40] width 23 height 11
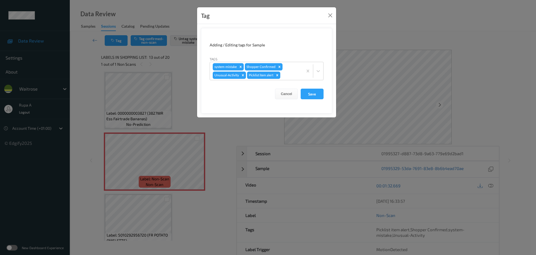
click at [138, 156] on div "Tag Adding / Editing tags for Sample Tags system-mistake Shopper Confirmed Unus…" at bounding box center [268, 127] width 536 height 255
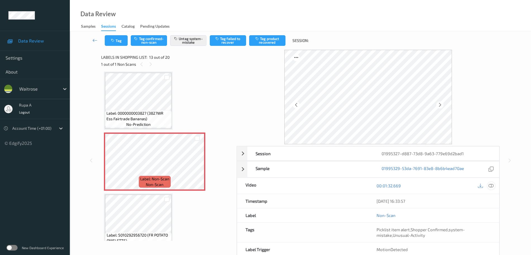
click at [490, 184] on icon at bounding box center [490, 185] width 5 height 5
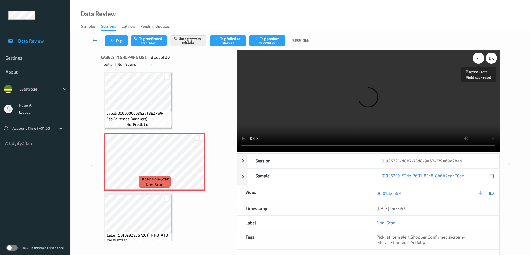
click at [476, 61] on div "x 1" at bounding box center [478, 57] width 11 height 11
click at [490, 193] on icon at bounding box center [490, 192] width 5 height 5
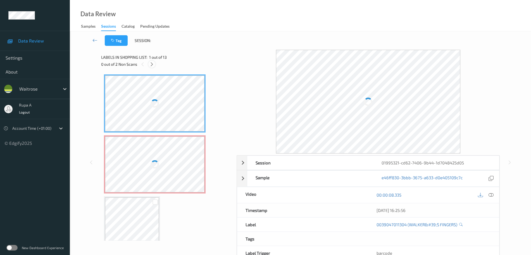
click at [151, 63] on icon at bounding box center [151, 64] width 5 height 5
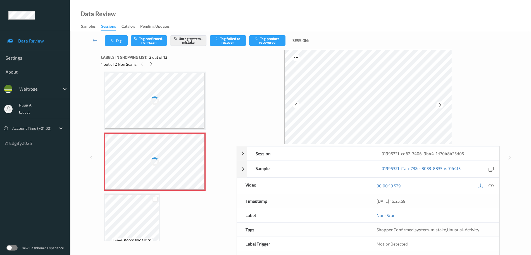
click at [442, 105] on icon at bounding box center [439, 104] width 5 height 5
click at [368, 58] on div at bounding box center [368, 54] width 0 height 8
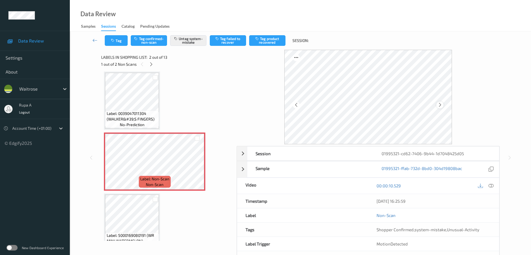
click at [440, 105] on icon at bounding box center [439, 104] width 5 height 5
click at [151, 63] on icon at bounding box center [151, 64] width 5 height 5
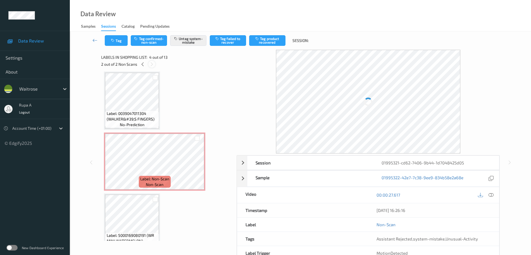
scroll to position [124, 0]
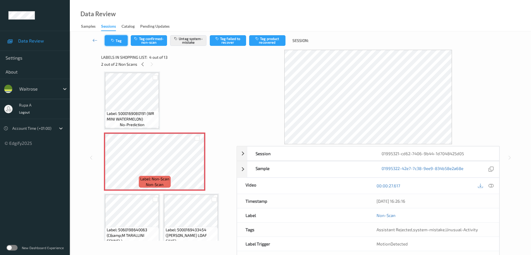
click at [114, 44] on button "Tag" at bounding box center [116, 40] width 23 height 11
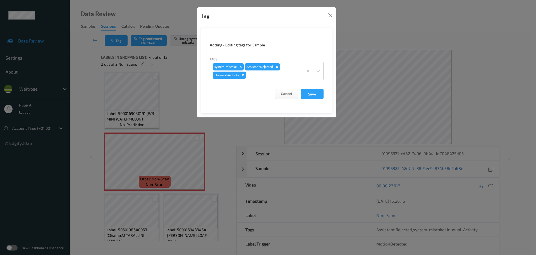
click at [136, 152] on div "Tag Adding / Editing tags for Sample Tags system-mistake Assistant Rejected Unu…" at bounding box center [268, 127] width 536 height 255
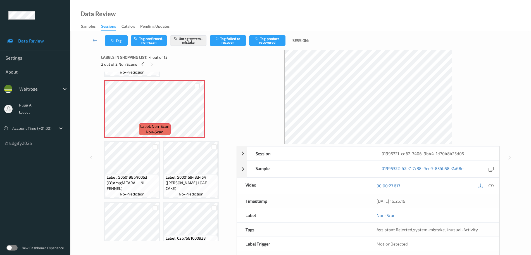
scroll to position [194, 0]
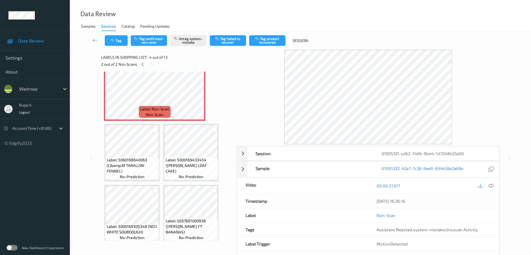
click at [145, 160] on span "Label: 5060198640063 (C&amp;M TARALLINI FENNEL)" at bounding box center [132, 165] width 51 height 17
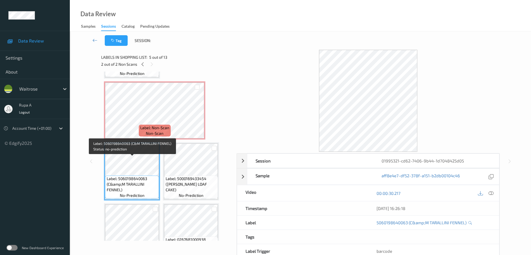
scroll to position [159, 0]
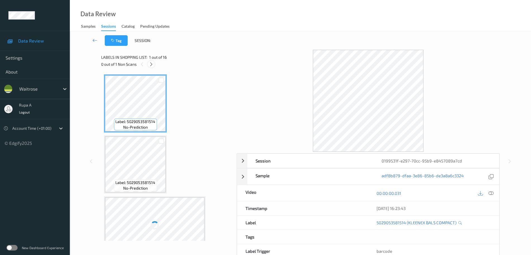
click at [152, 64] on icon at bounding box center [151, 64] width 5 height 5
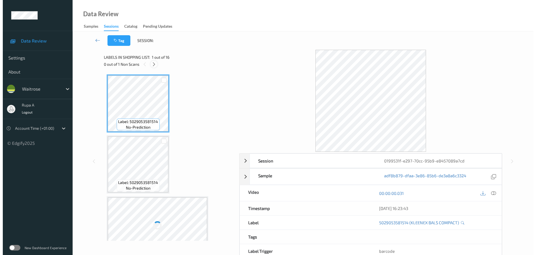
scroll to position [368, 0]
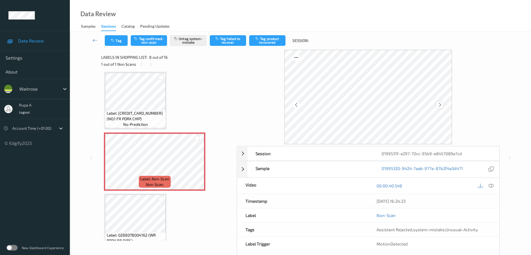
click at [438, 102] on icon at bounding box center [439, 104] width 5 height 5
click at [112, 43] on button "Tag" at bounding box center [116, 40] width 23 height 11
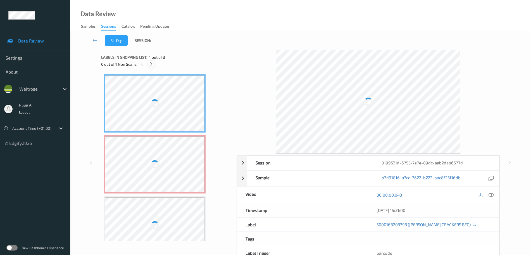
click at [153, 65] on icon at bounding box center [151, 64] width 5 height 5
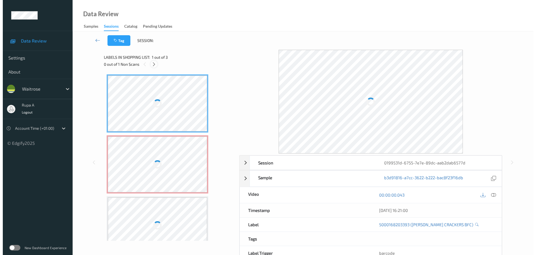
scroll to position [3, 0]
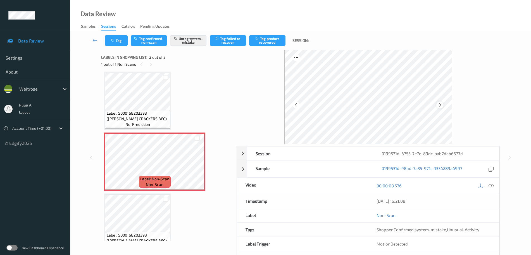
click at [442, 104] on icon at bounding box center [439, 104] width 5 height 5
click at [122, 41] on button "Tag" at bounding box center [116, 40] width 23 height 11
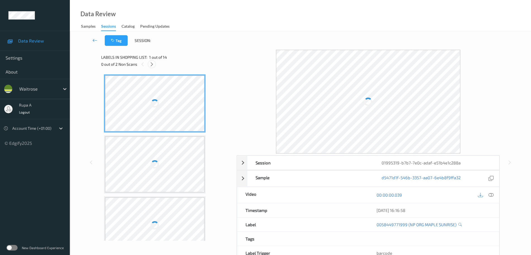
click at [153, 65] on icon at bounding box center [151, 64] width 5 height 5
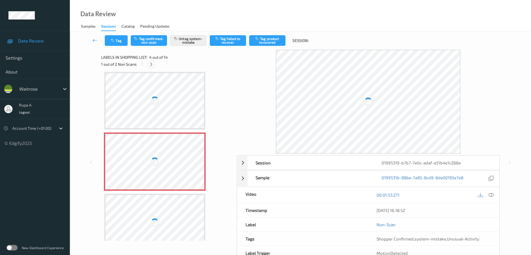
click at [152, 65] on icon at bounding box center [151, 64] width 5 height 5
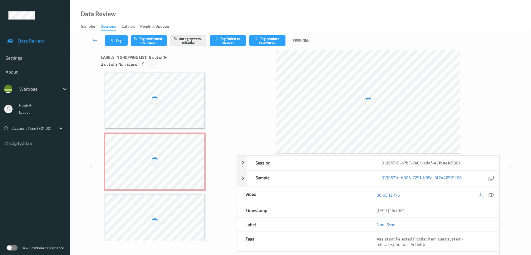
scroll to position [429, 0]
click at [152, 65] on icon at bounding box center [151, 64] width 5 height 5
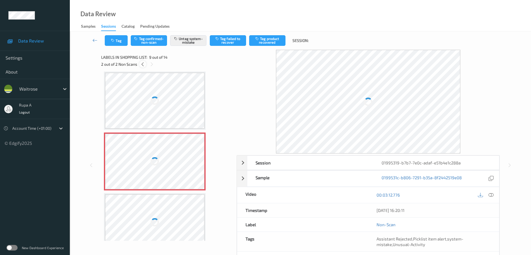
click at [145, 66] on div at bounding box center [142, 64] width 7 height 7
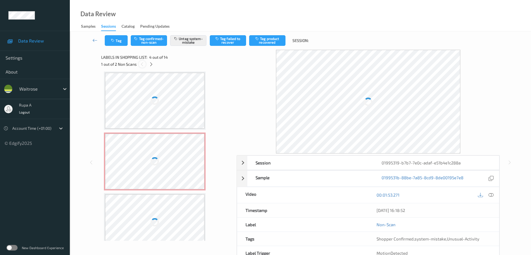
scroll to position [124, 0]
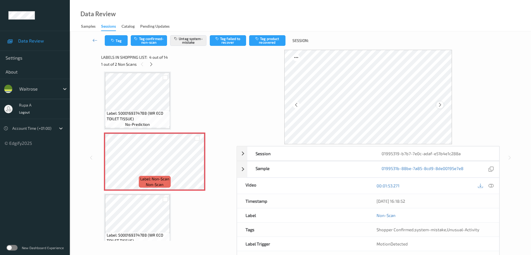
click at [441, 105] on icon at bounding box center [439, 104] width 5 height 5
click at [440, 105] on icon at bounding box center [439, 104] width 5 height 5
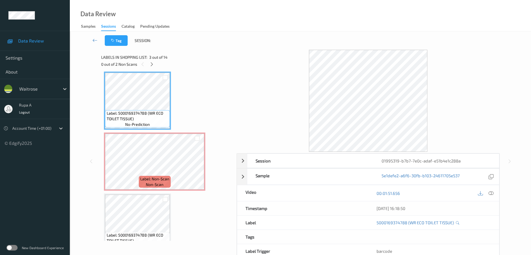
click at [151, 64] on icon at bounding box center [151, 64] width 5 height 5
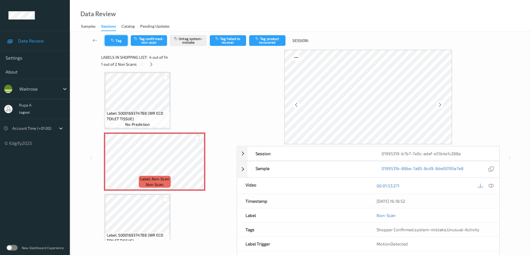
click at [114, 39] on icon "button" at bounding box center [113, 41] width 5 height 4
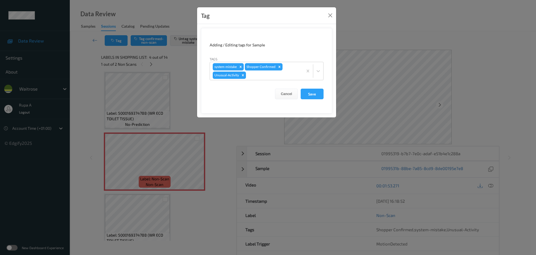
click at [167, 85] on div "Tag Adding / Editing tags for Sample Tags system-mistake Shopper Confirmed Unus…" at bounding box center [268, 127] width 536 height 255
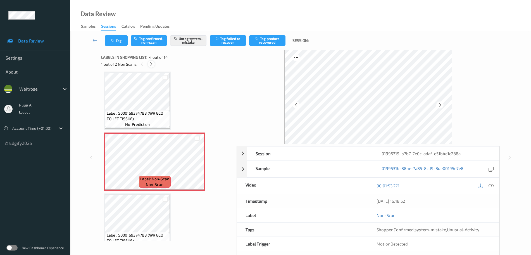
click at [151, 65] on icon at bounding box center [151, 64] width 5 height 5
click at [118, 45] on button "Tag" at bounding box center [116, 40] width 23 height 11
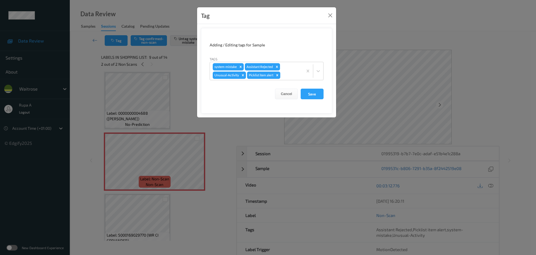
click at [133, 162] on div "Tag Adding / Editing tags for Sample Tags system-mistake Assistant Rejected Unu…" at bounding box center [268, 127] width 536 height 255
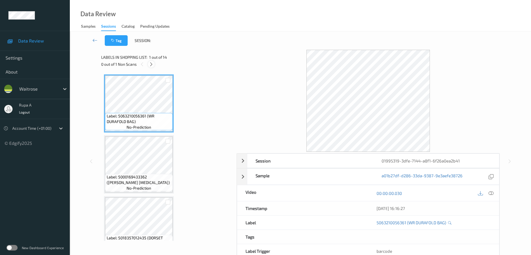
click at [149, 65] on icon at bounding box center [151, 64] width 5 height 5
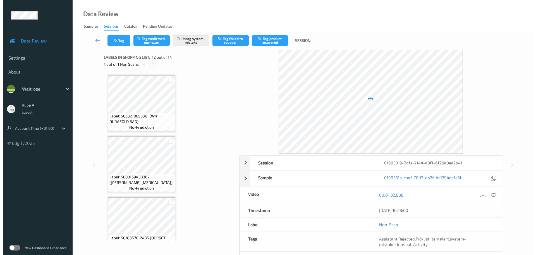
scroll to position [611, 0]
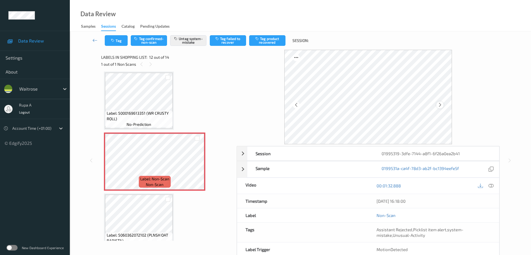
click at [439, 106] on icon at bounding box center [439, 104] width 5 height 5
click at [120, 41] on button "Tag" at bounding box center [116, 40] width 23 height 11
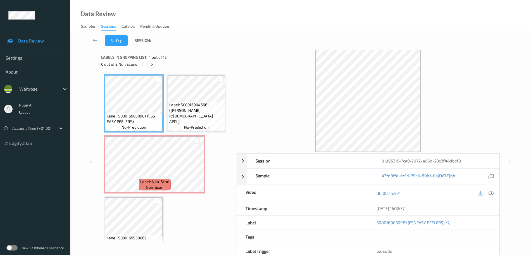
click at [152, 64] on icon at bounding box center [151, 64] width 5 height 5
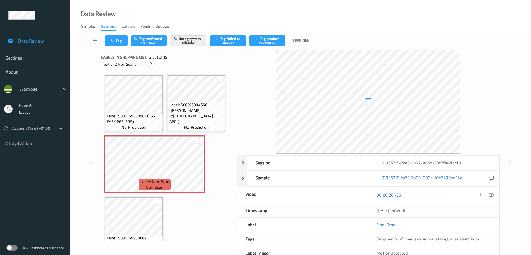
scroll to position [3, 0]
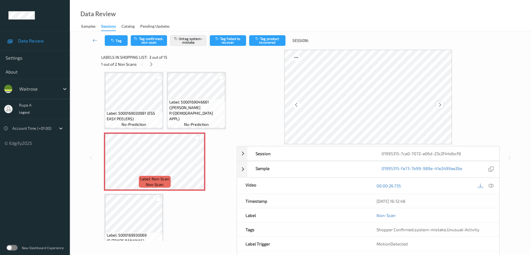
click at [442, 103] on div at bounding box center [439, 104] width 7 height 7
click at [441, 103] on icon at bounding box center [439, 104] width 5 height 5
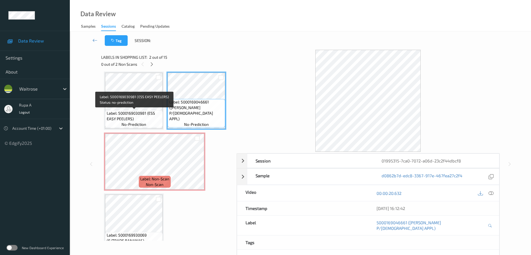
click at [150, 111] on span "Label: 5000169030981 (ESS EASY PEELERS)" at bounding box center [134, 115] width 55 height 11
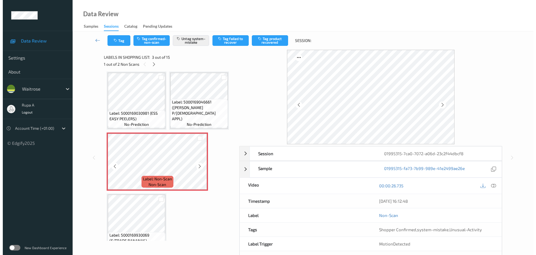
scroll to position [38, 0]
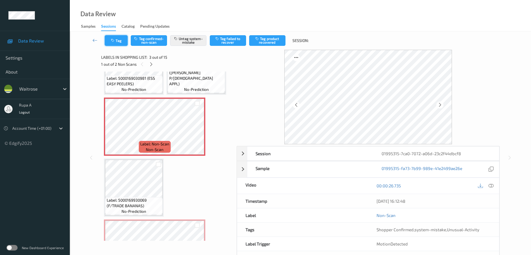
click at [114, 42] on icon "button" at bounding box center [113, 41] width 5 height 4
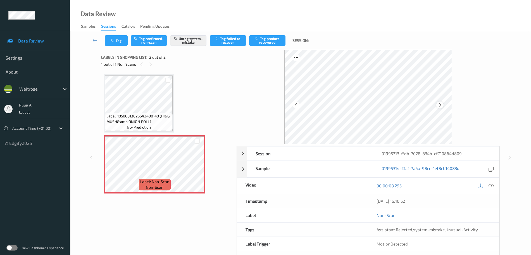
click at [442, 106] on icon at bounding box center [439, 104] width 5 height 5
click at [117, 39] on button "Tag" at bounding box center [116, 40] width 23 height 11
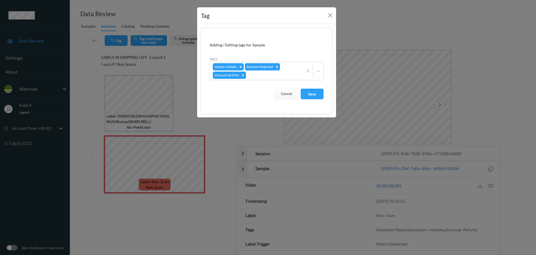
click at [149, 193] on div "Tag Adding / Editing tags for Sample Tags system-mistake Assistant Rejected Unu…" at bounding box center [268, 127] width 536 height 255
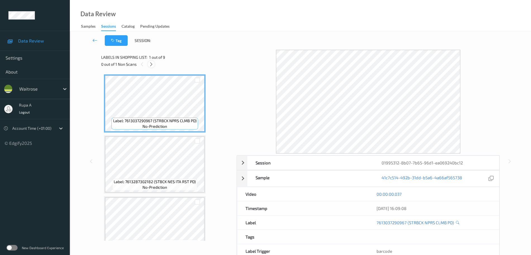
click at [150, 64] on icon at bounding box center [151, 64] width 5 height 5
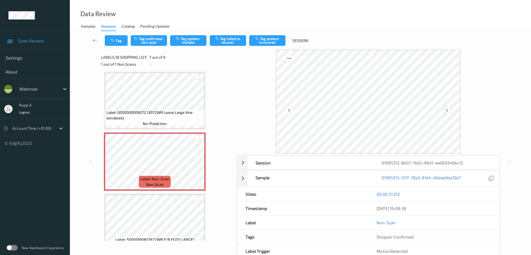
click at [444, 110] on div at bounding box center [446, 110] width 7 height 7
